Goal: Answer question/provide support: Answer question/provide support

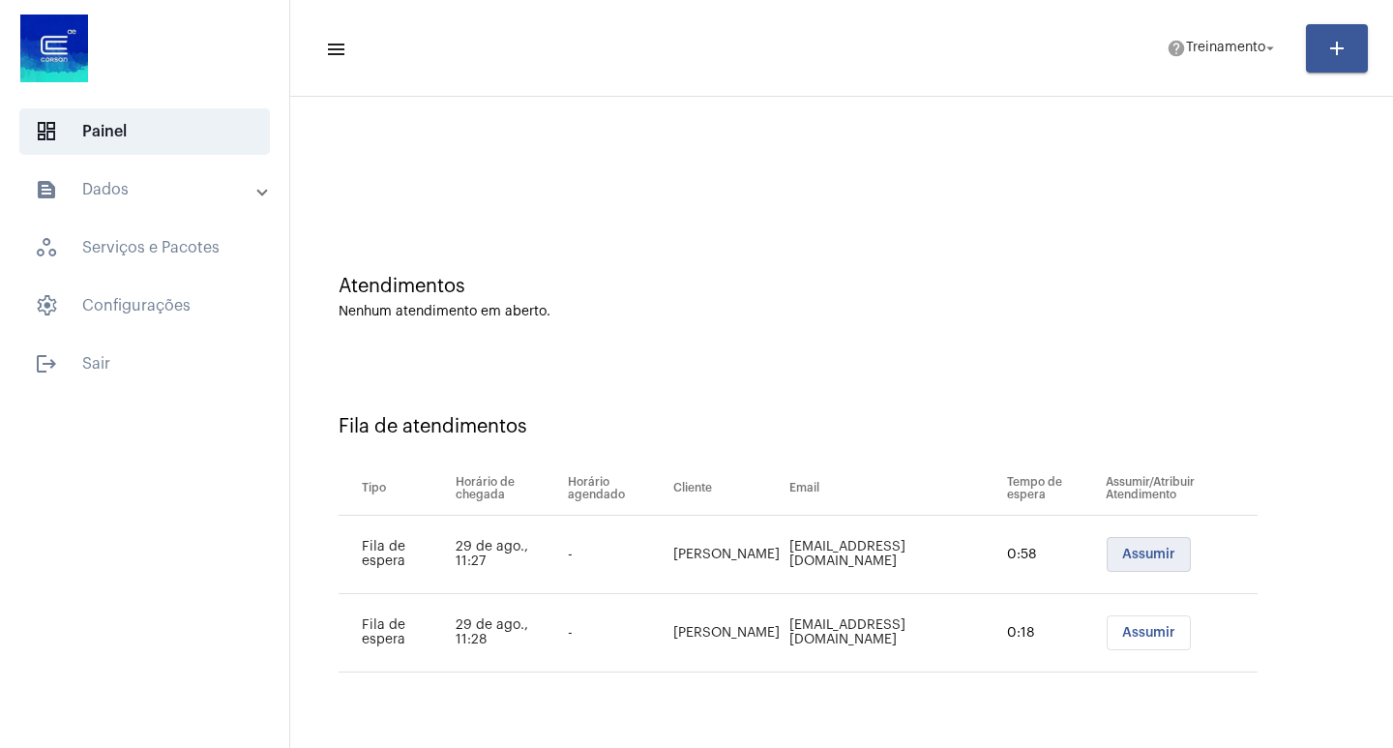
click at [1132, 566] on button "Assumir" at bounding box center [1148, 554] width 84 height 35
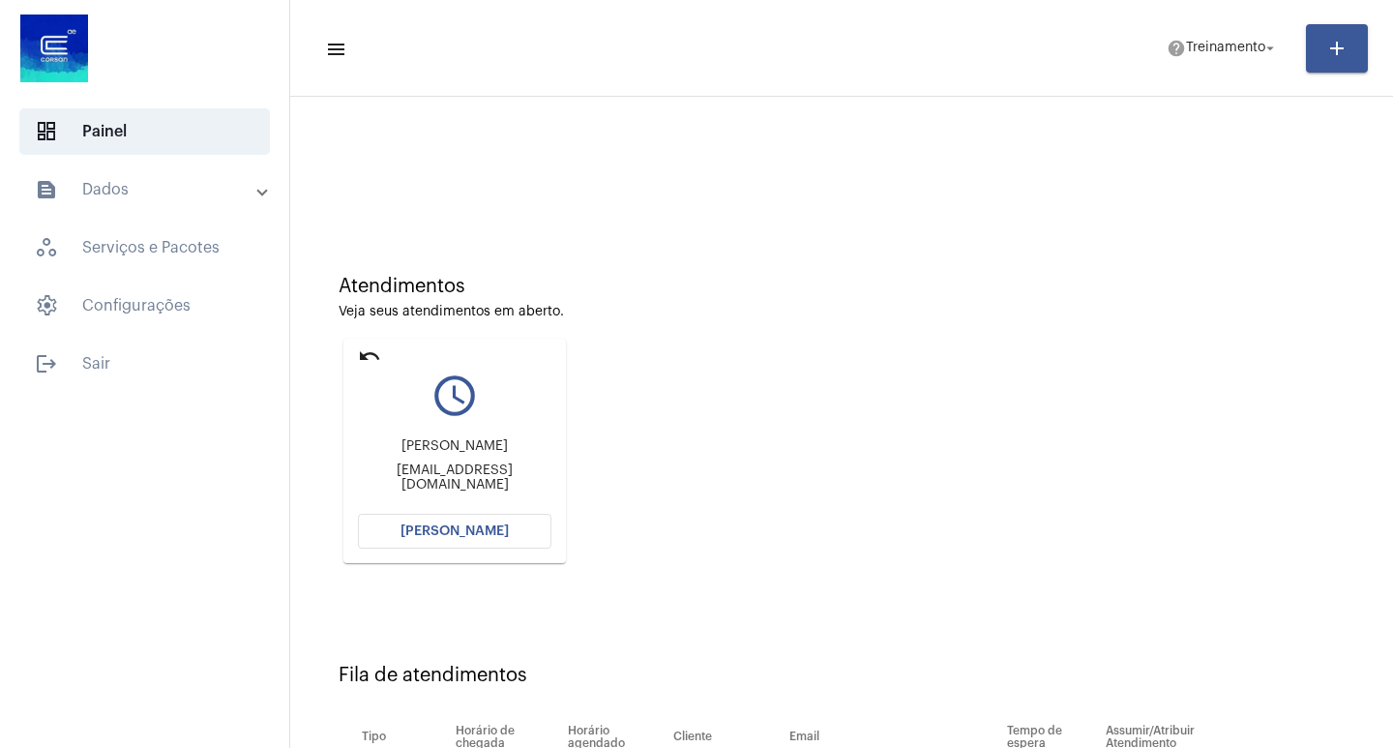
click at [494, 538] on button "[PERSON_NAME]" at bounding box center [454, 531] width 193 height 35
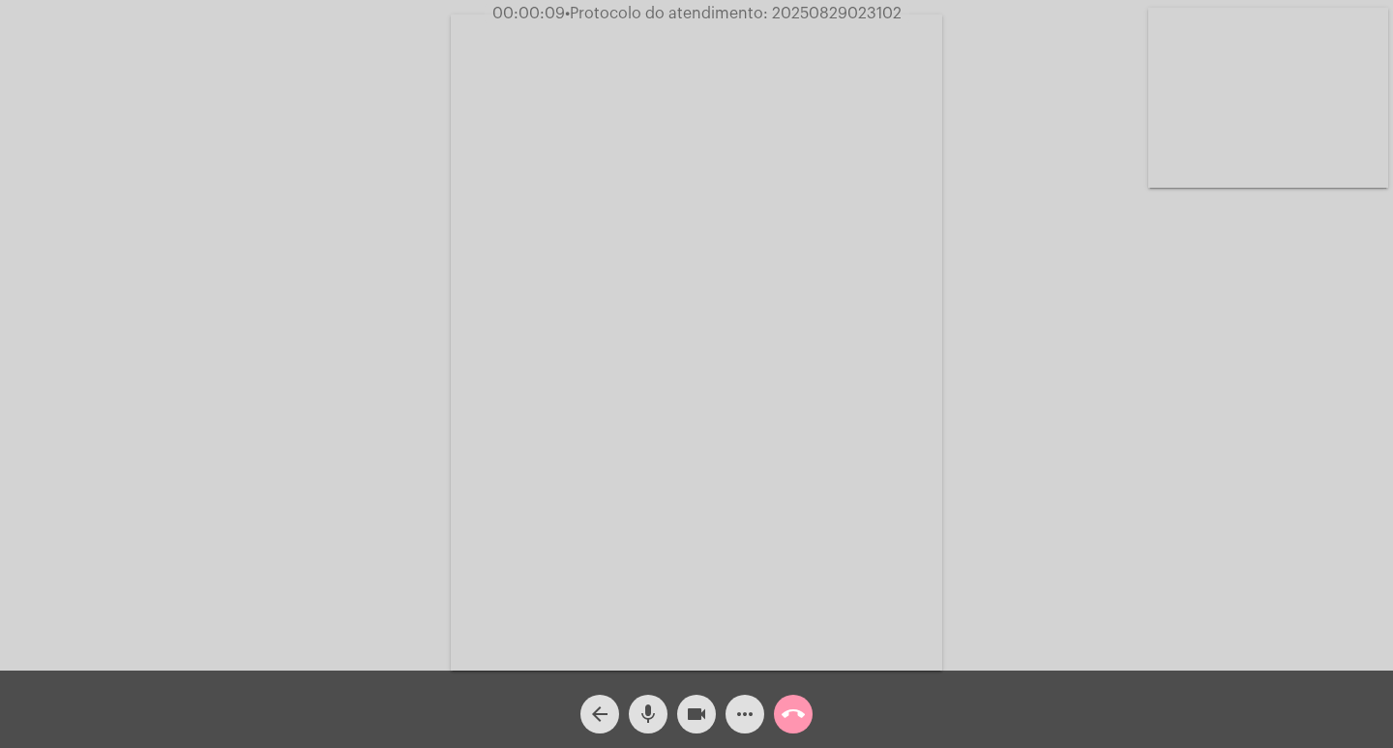
click at [1245, 417] on div "Acessando Câmera e Microfone..." at bounding box center [696, 340] width 1389 height 670
click at [778, 707] on button "call_end" at bounding box center [793, 713] width 39 height 39
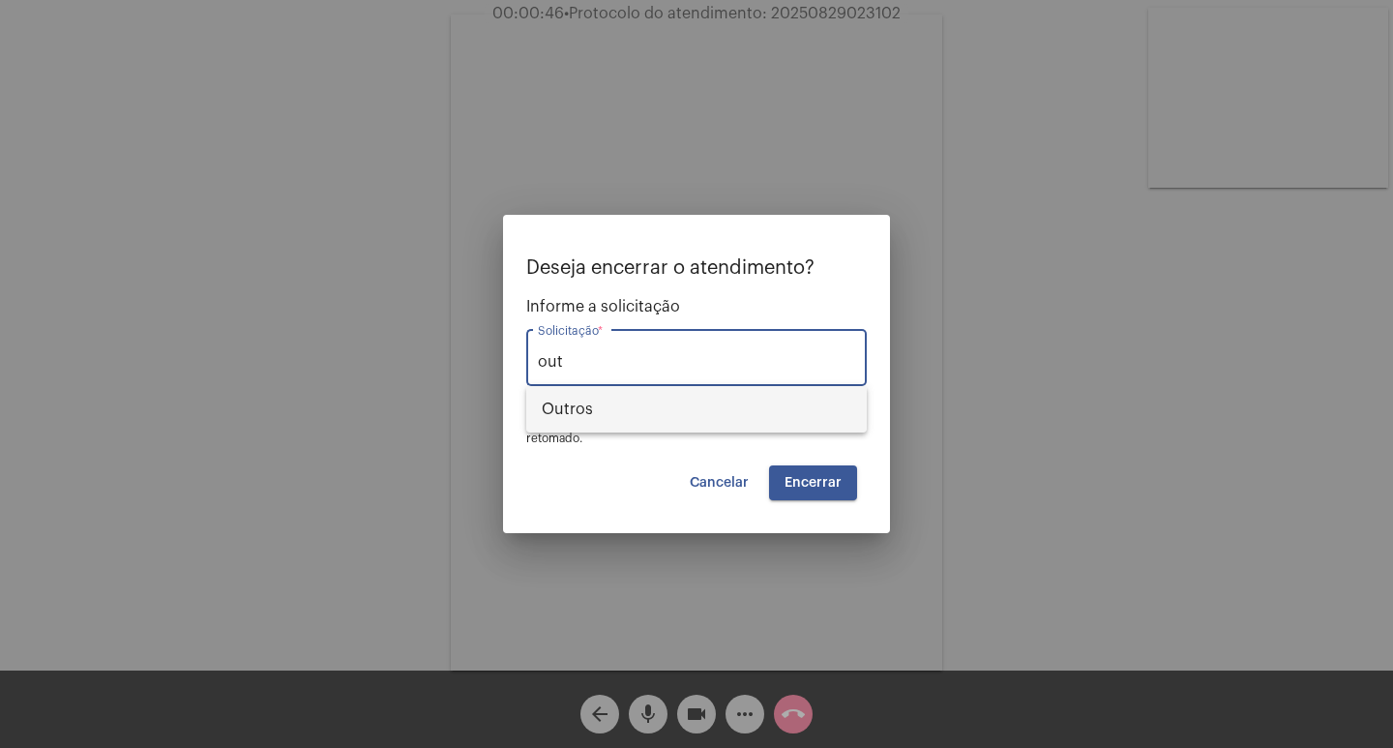
click at [637, 420] on span "Outros" at bounding box center [696, 409] width 309 height 46
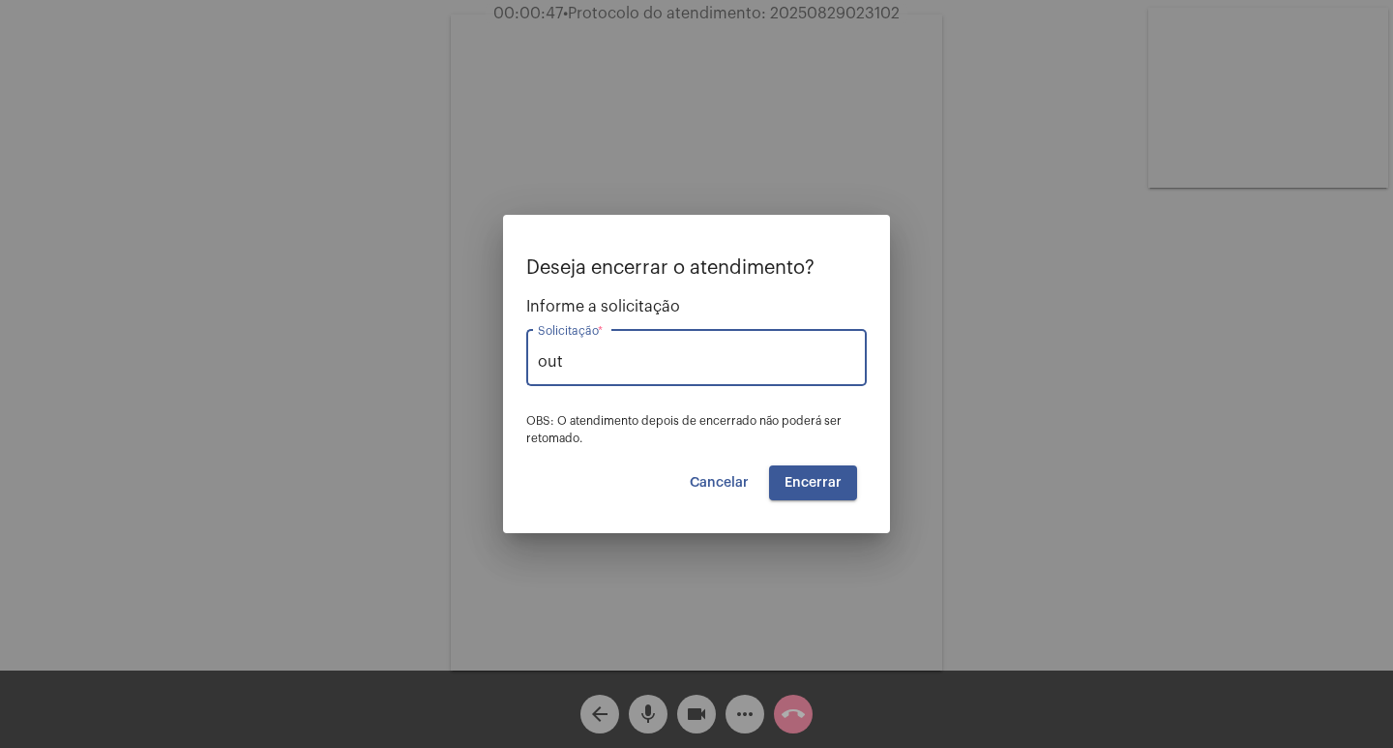
type input "Outros"
click at [813, 486] on span "Encerrar" at bounding box center [812, 483] width 57 height 14
